Goal: Information Seeking & Learning: Find specific fact

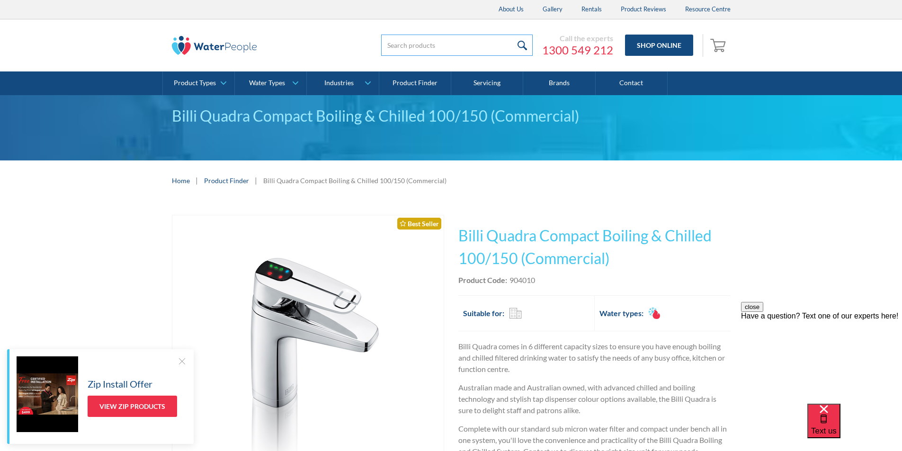
click at [402, 44] on input "search" at bounding box center [457, 45] width 152 height 21
type input "BIRKO"
click at [521, 42] on input "submit" at bounding box center [522, 45] width 20 height 21
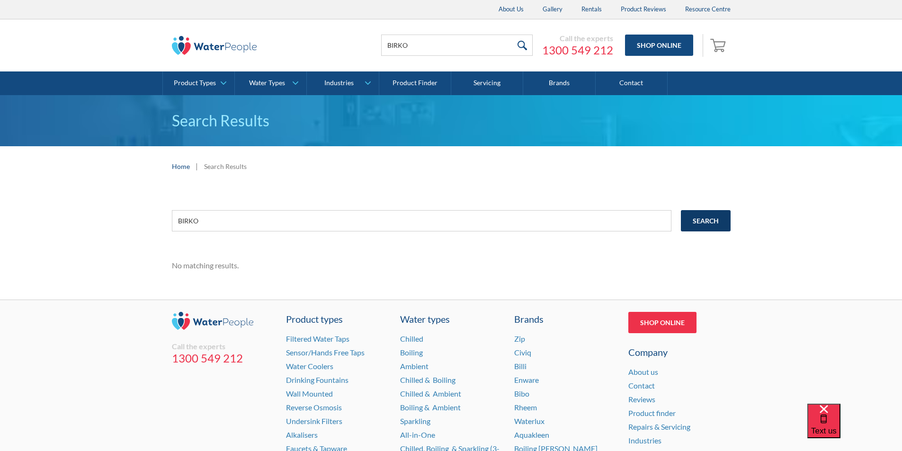
click at [699, 218] on input "Search" at bounding box center [706, 220] width 50 height 21
click at [702, 219] on input "Search" at bounding box center [706, 220] width 50 height 21
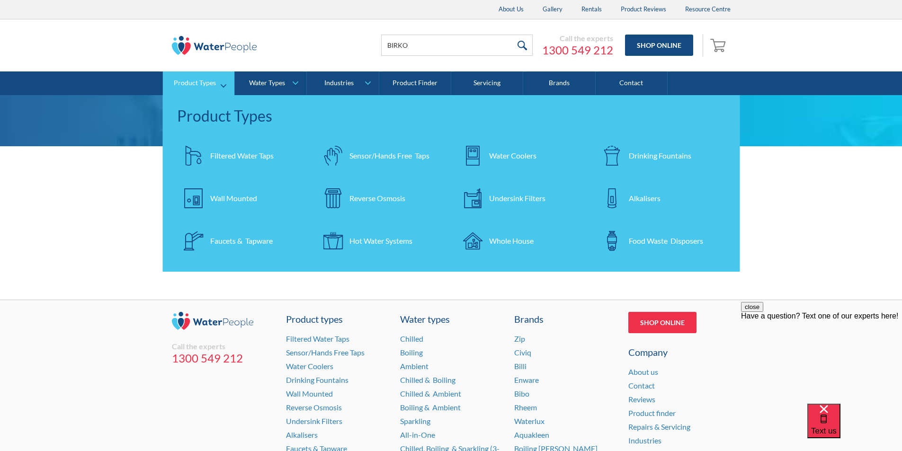
click at [236, 196] on div "Wall Mounted" at bounding box center [233, 198] width 47 height 11
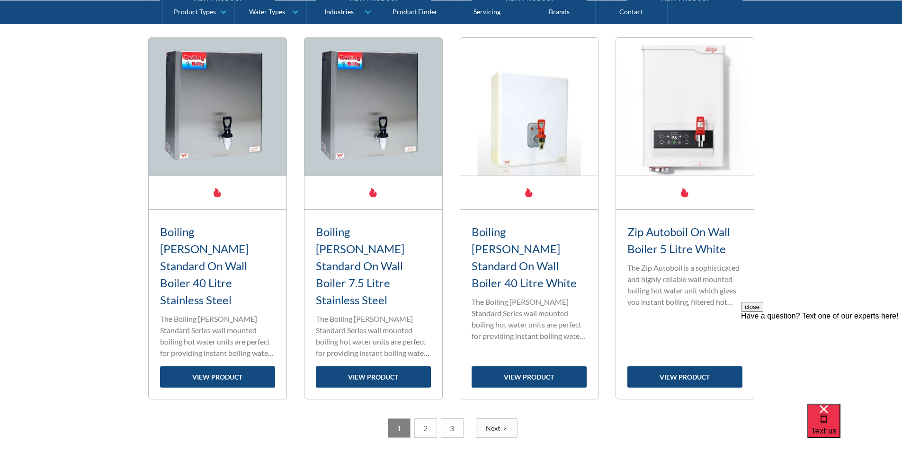
scroll to position [1468, 0]
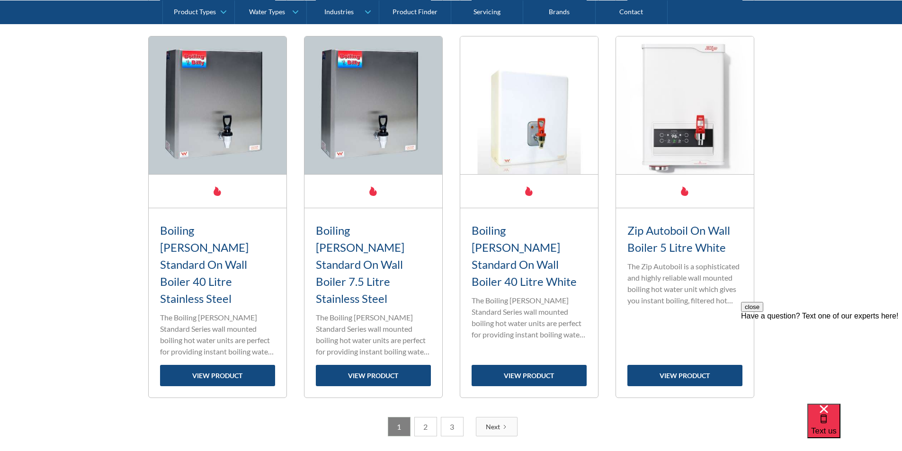
click at [426, 417] on link "2" at bounding box center [425, 426] width 23 height 19
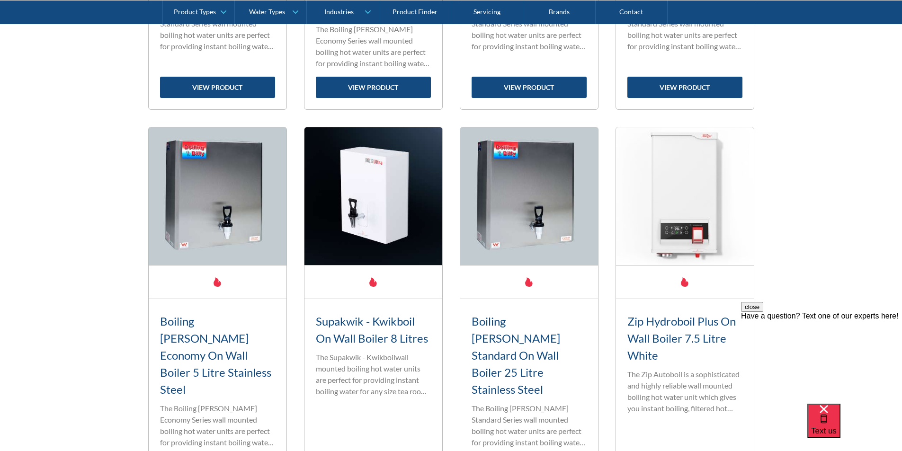
scroll to position [1562, 0]
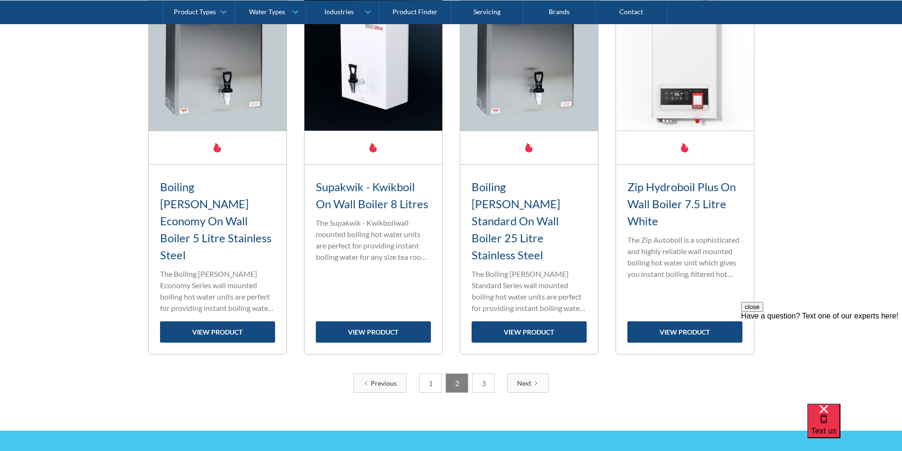
click at [479, 374] on link "3" at bounding box center [483, 383] width 23 height 19
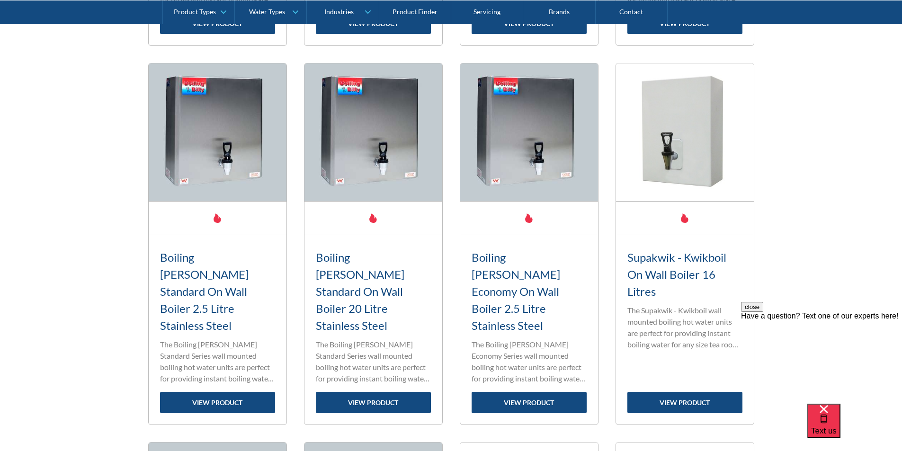
scroll to position [616, 0]
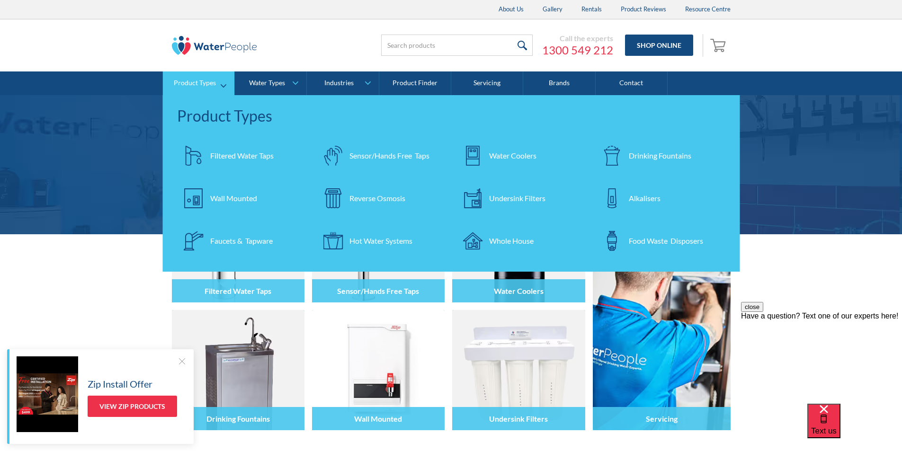
click at [242, 150] on div "Filtered Water Taps" at bounding box center [241, 155] width 63 height 11
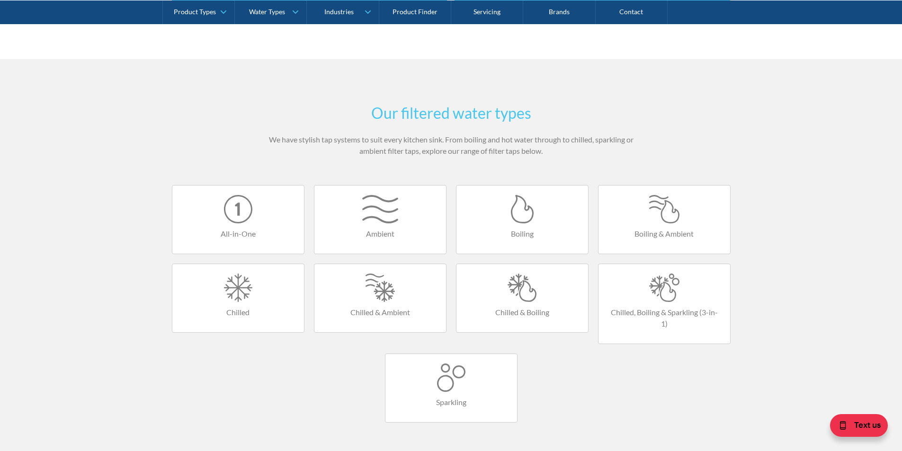
click at [529, 217] on div at bounding box center [522, 209] width 113 height 28
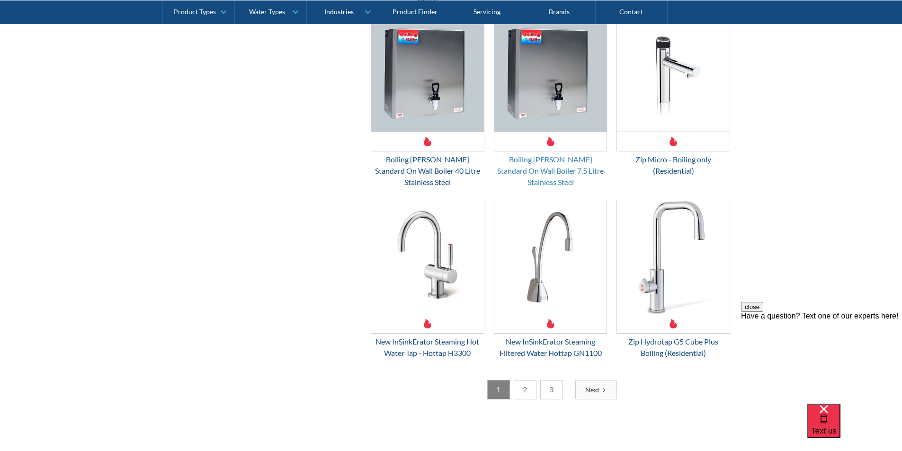
scroll to position [1373, 0]
click at [524, 380] on link "2" at bounding box center [525, 389] width 23 height 19
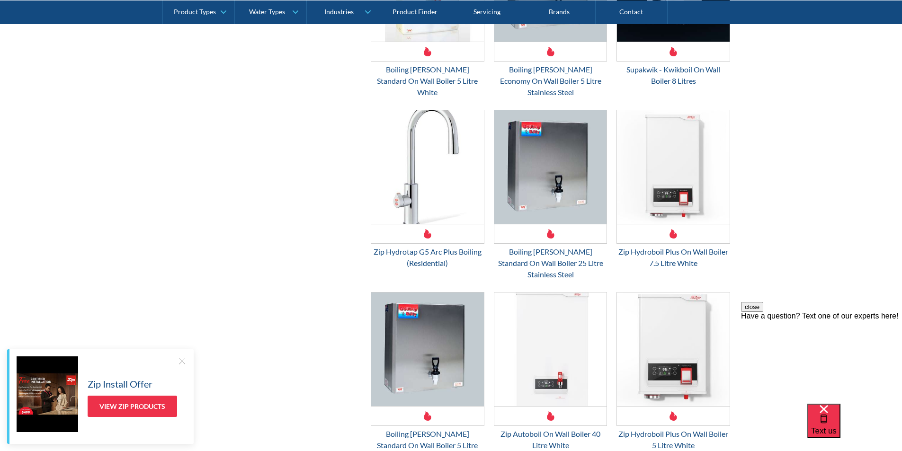
scroll to position [1356, 0]
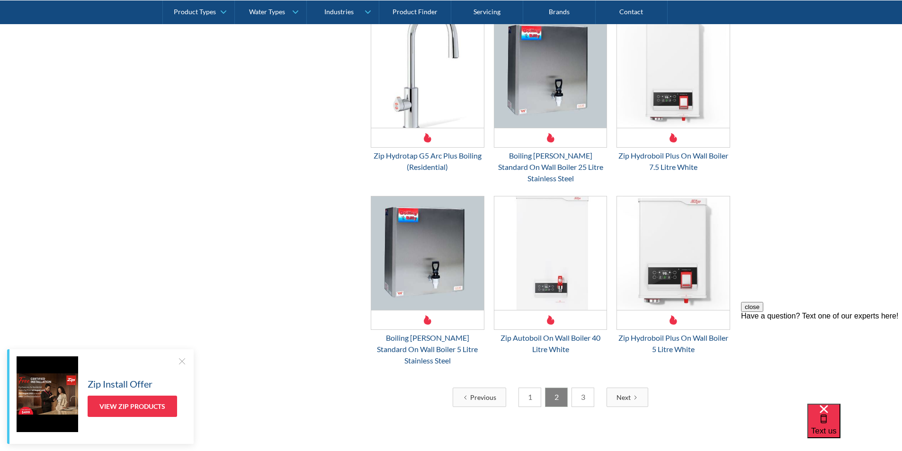
click at [581, 388] on link "3" at bounding box center [582, 397] width 23 height 19
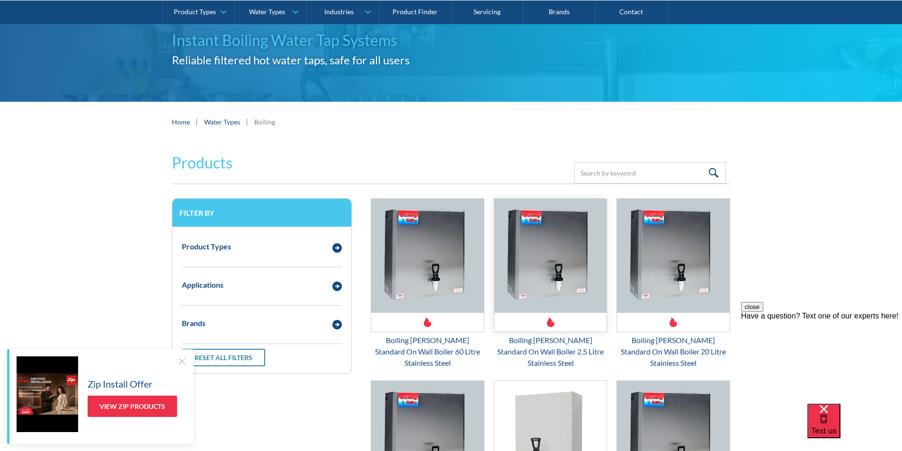
scroll to position [0, 0]
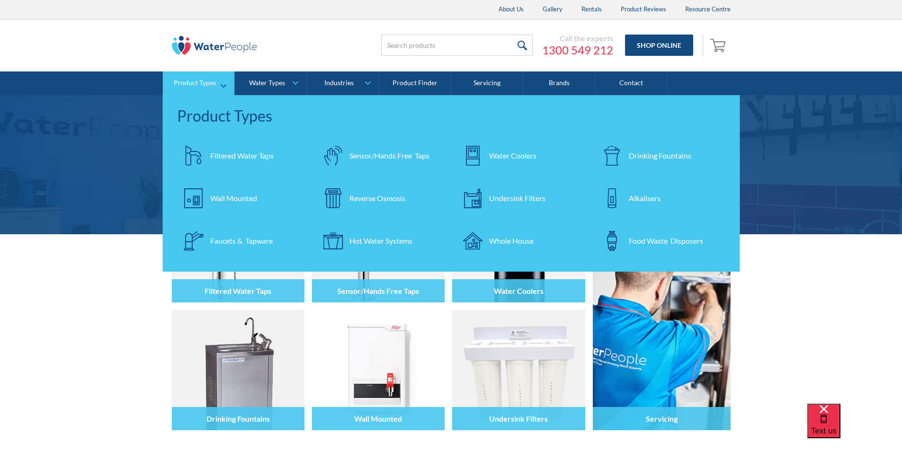
click at [221, 157] on div "Filtered Water Taps" at bounding box center [241, 155] width 63 height 11
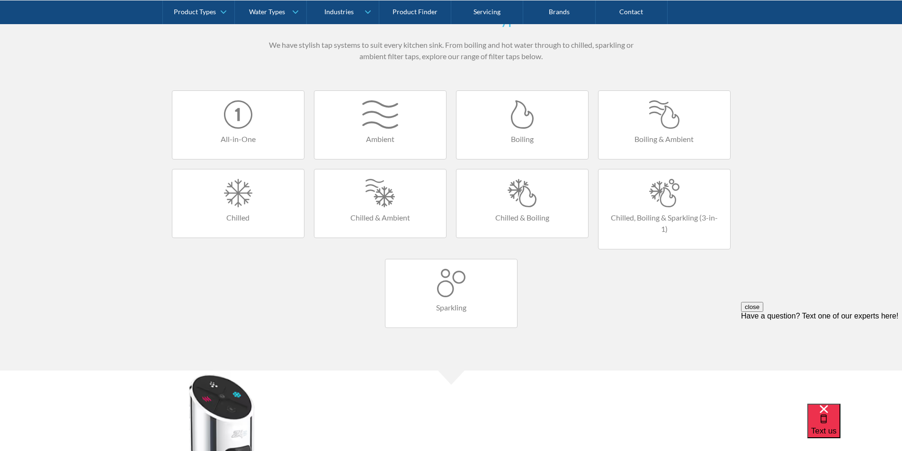
click at [526, 205] on div at bounding box center [522, 193] width 113 height 28
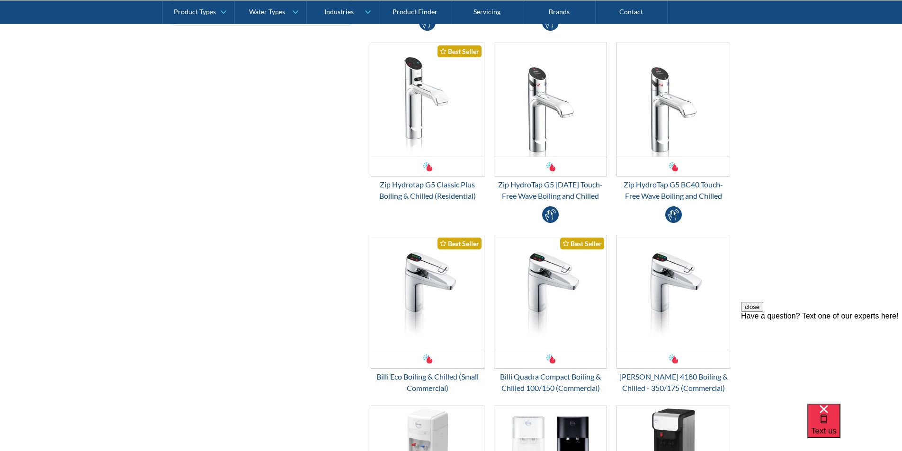
scroll to position [473, 0]
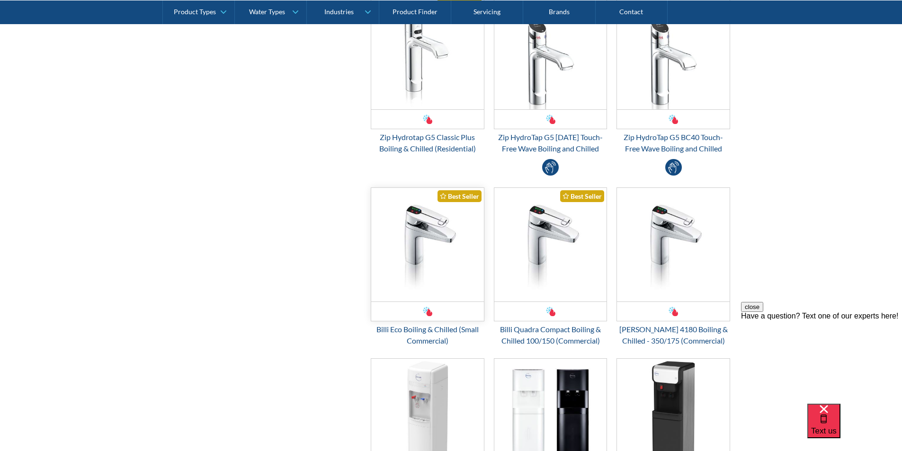
click at [421, 246] on img "Email Form 3" at bounding box center [427, 245] width 113 height 114
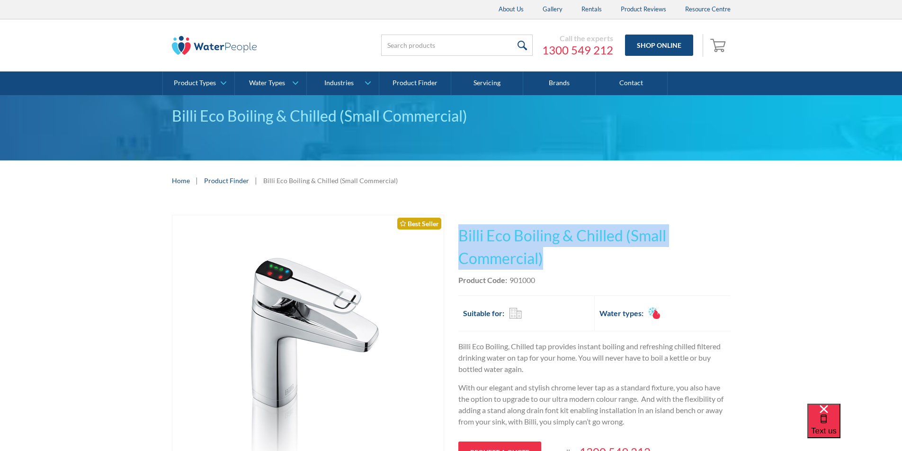
drag, startPoint x: 550, startPoint y: 257, endPoint x: 460, endPoint y: 234, distance: 92.3
click at [460, 234] on h1 "Billi Eco Boiling & Chilled (Small Commercial)" at bounding box center [594, 246] width 272 height 45
copy h1 "Billi Eco Boiling & Chilled (Small Commercial)"
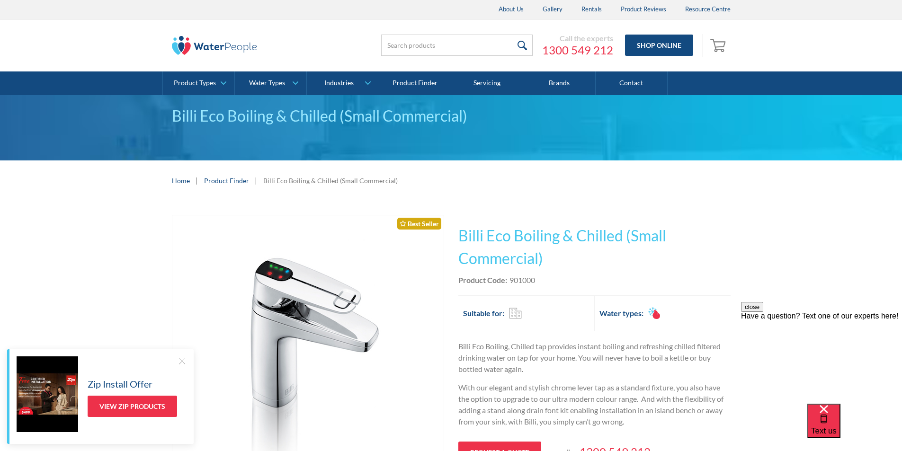
click at [564, 287] on div "This tap design is included in our standard range tap options when you purchase…" at bounding box center [594, 360] width 272 height 290
drag, startPoint x: 539, startPoint y: 278, endPoint x: 511, endPoint y: 282, distance: 28.6
click at [511, 282] on div "Product Code: 901000" at bounding box center [594, 280] width 272 height 11
copy div "901000"
